Goal: Task Accomplishment & Management: Use online tool/utility

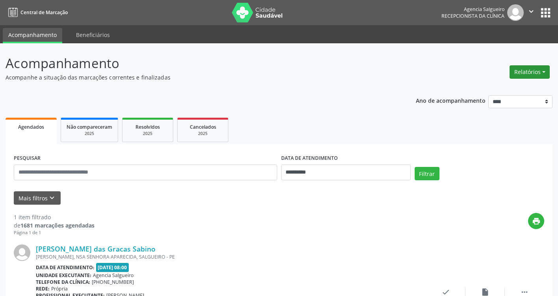
click at [543, 72] on button "Relatórios" at bounding box center [529, 71] width 40 height 13
click at [501, 93] on link "Agendamentos" at bounding box center [507, 88] width 85 height 11
select select "*"
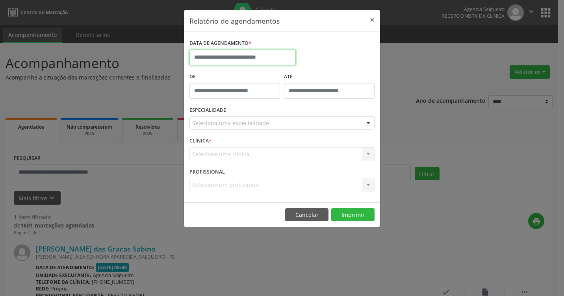
click at [254, 56] on input "text" at bounding box center [242, 58] width 106 height 16
click at [421, 135] on div "Relatório de agendamentos × DATA DE AGENDAMENTO * De ATÉ ESPECIALIDADE Selecion…" at bounding box center [282, 148] width 564 height 296
click at [377, 20] on button "×" at bounding box center [372, 19] width 16 height 19
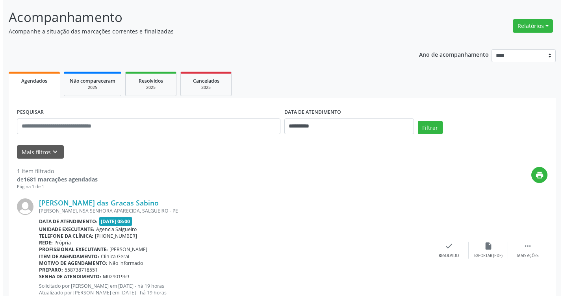
scroll to position [74, 0]
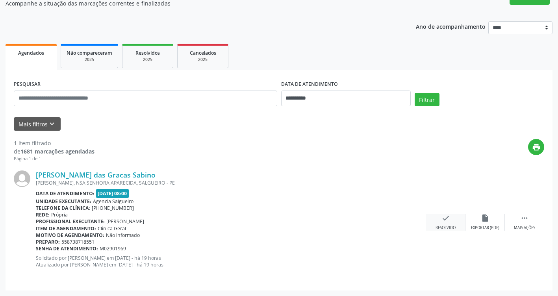
click at [444, 218] on icon "check" at bounding box center [445, 218] width 9 height 9
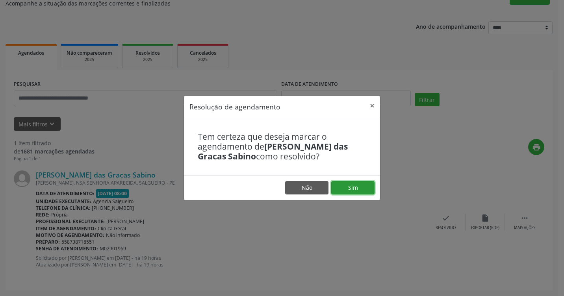
drag, startPoint x: 357, startPoint y: 189, endPoint x: 355, endPoint y: 193, distance: 4.1
click at [358, 192] on button "Sim" at bounding box center [352, 187] width 43 height 13
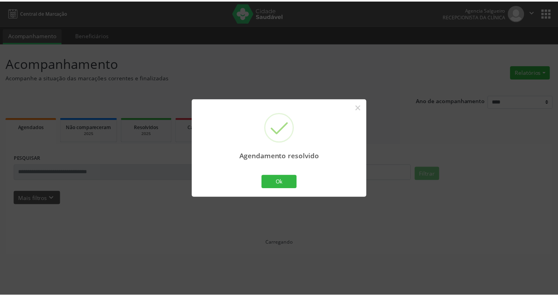
scroll to position [0, 0]
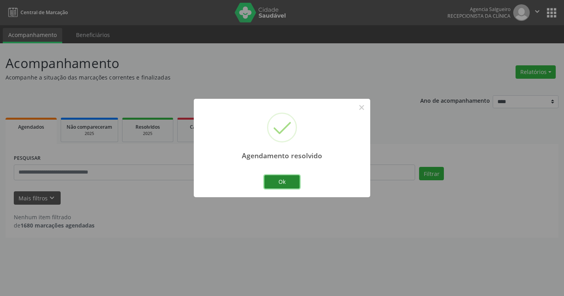
click at [287, 184] on button "Ok" at bounding box center [281, 181] width 35 height 13
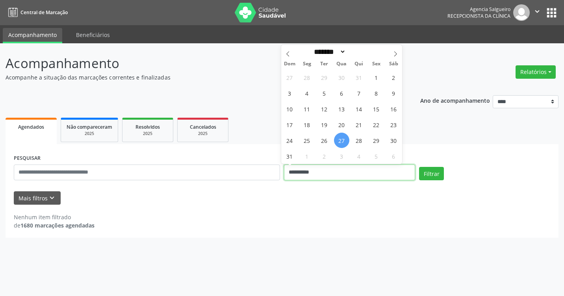
click at [294, 171] on input "**********" at bounding box center [349, 173] width 131 height 16
click at [430, 176] on button "Filtrar" at bounding box center [431, 173] width 25 height 13
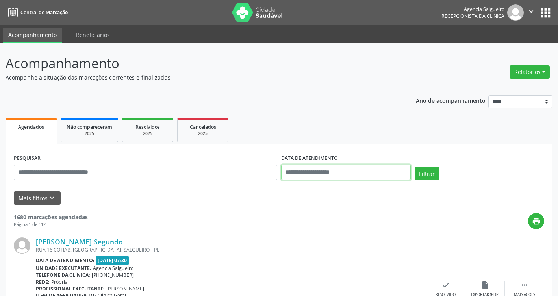
click at [321, 172] on input "text" at bounding box center [346, 173] width 130 height 16
click at [313, 167] on input "text" at bounding box center [346, 173] width 130 height 16
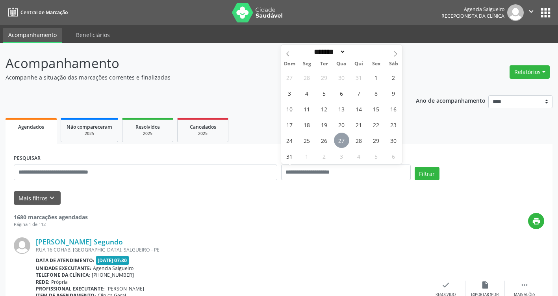
click at [339, 141] on span "27" at bounding box center [341, 140] width 15 height 15
type input "**********"
click at [326, 143] on span "26" at bounding box center [324, 140] width 15 height 15
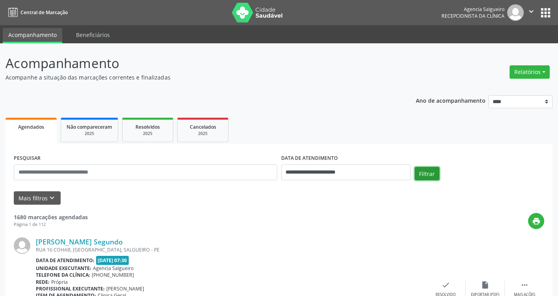
click at [428, 174] on button "Filtrar" at bounding box center [427, 173] width 25 height 13
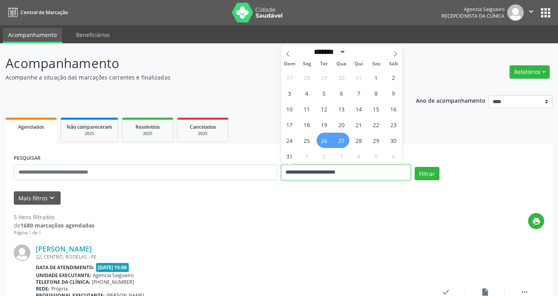
click at [324, 169] on input "**********" at bounding box center [346, 173] width 130 height 16
click at [308, 141] on span "25" at bounding box center [306, 140] width 15 height 15
type input "**********"
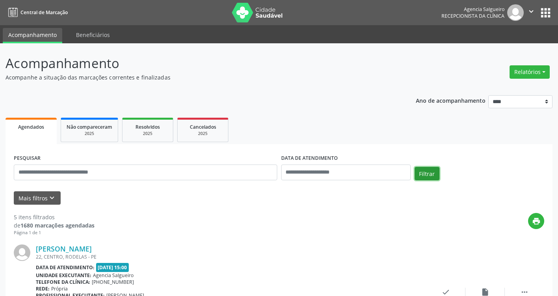
click at [427, 176] on button "Filtrar" at bounding box center [427, 173] width 25 height 13
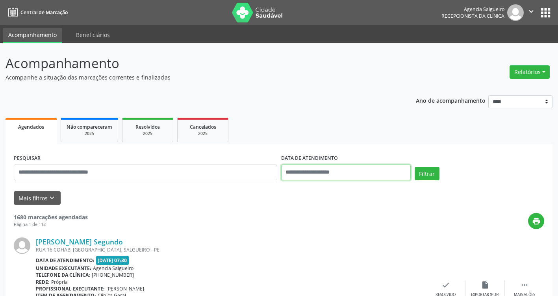
click at [355, 173] on input "text" at bounding box center [346, 173] width 130 height 16
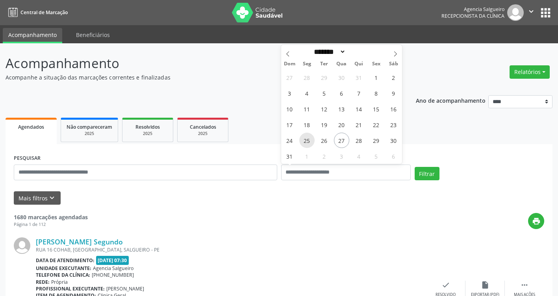
click at [307, 142] on span "25" at bounding box center [306, 140] width 15 height 15
type input "**********"
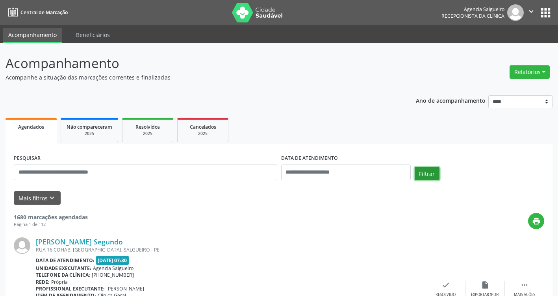
click at [426, 176] on button "Filtrar" at bounding box center [427, 173] width 25 height 13
click at [320, 171] on input "text" at bounding box center [346, 173] width 130 height 16
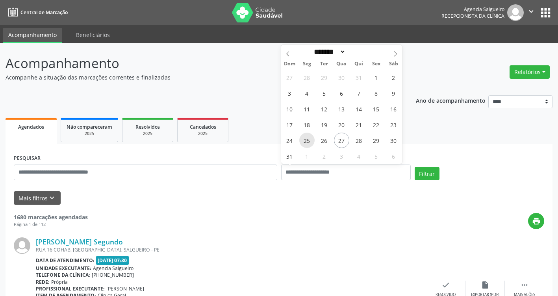
click at [307, 140] on span "25" at bounding box center [306, 140] width 15 height 15
type input "**********"
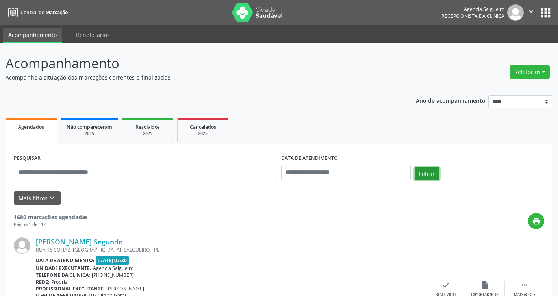
click at [429, 174] on button "Filtrar" at bounding box center [427, 173] width 25 height 13
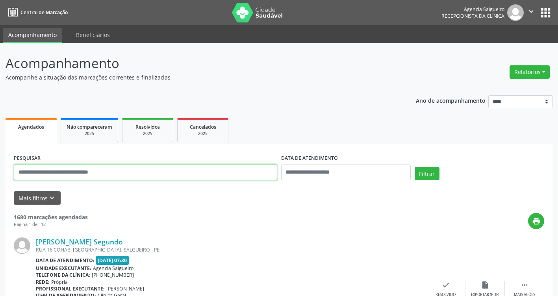
click at [58, 171] on input "text" at bounding box center [145, 173] width 263 height 16
click at [76, 170] on input "text" at bounding box center [145, 173] width 263 height 16
type input "**********"
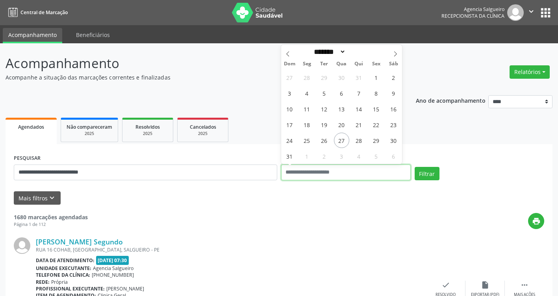
click at [370, 173] on input "text" at bounding box center [346, 173] width 130 height 16
click at [306, 141] on span "25" at bounding box center [306, 140] width 15 height 15
type input "**********"
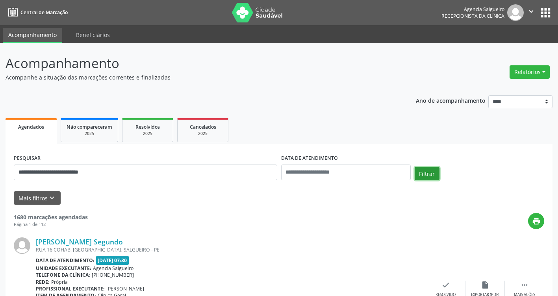
click at [428, 175] on button "Filtrar" at bounding box center [427, 173] width 25 height 13
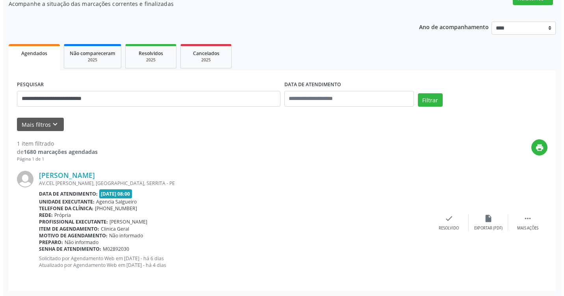
scroll to position [74, 0]
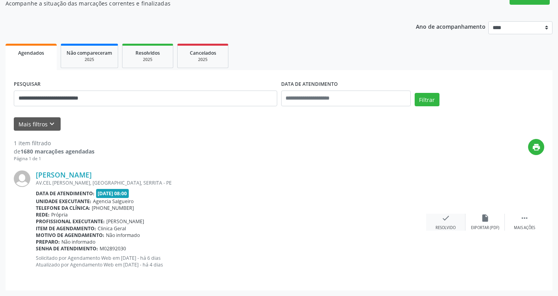
click at [448, 222] on div "check Resolvido" at bounding box center [445, 222] width 39 height 17
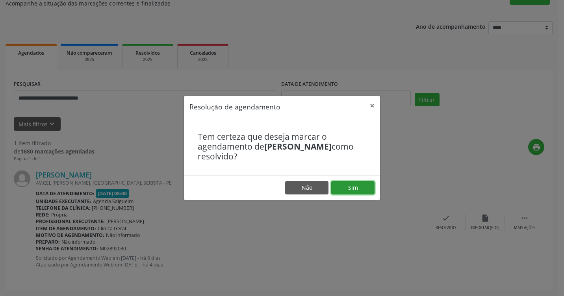
click at [365, 192] on button "Sim" at bounding box center [352, 187] width 43 height 13
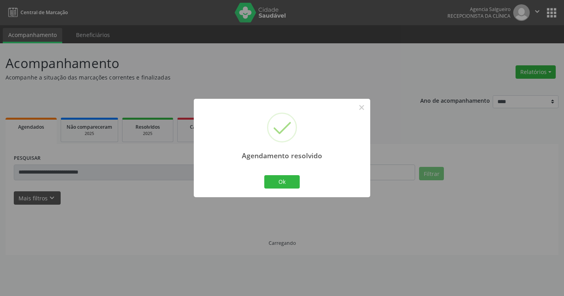
scroll to position [0, 0]
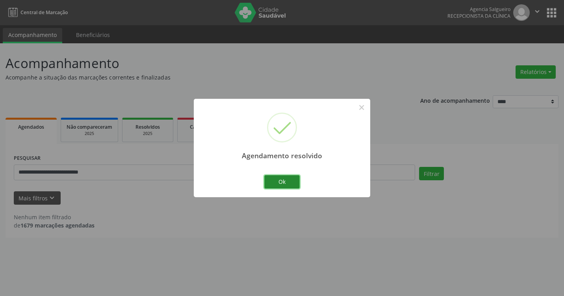
click at [289, 184] on button "Ok" at bounding box center [281, 181] width 35 height 13
